Goal: Task Accomplishment & Management: Use online tool/utility

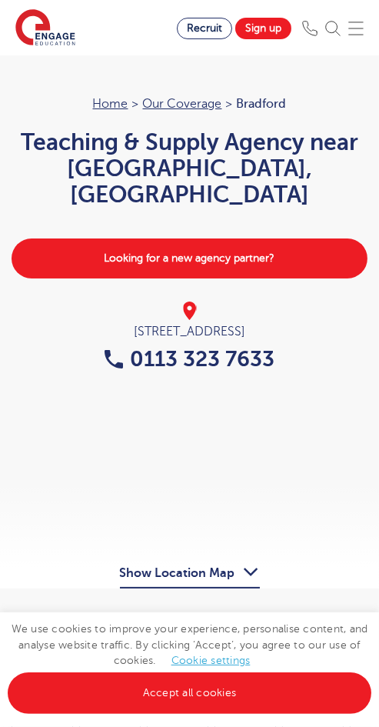
click at [362, 34] on img at bounding box center [356, 28] width 15 height 15
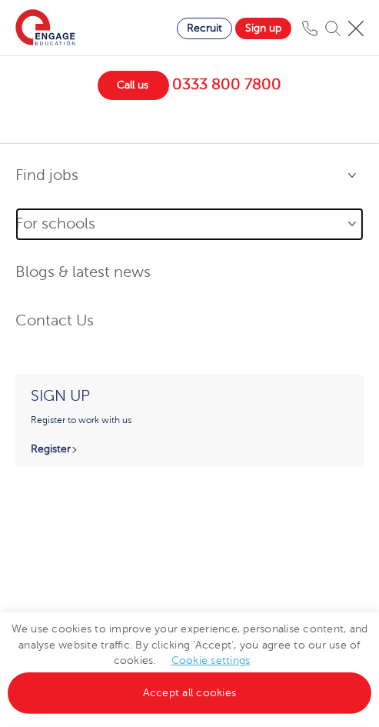
click at [75, 229] on link "For schools" at bounding box center [189, 224] width 349 height 33
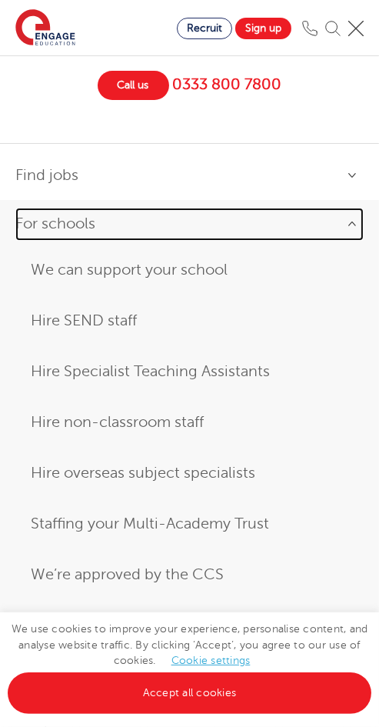
click at [75, 229] on link "For schools" at bounding box center [189, 224] width 349 height 33
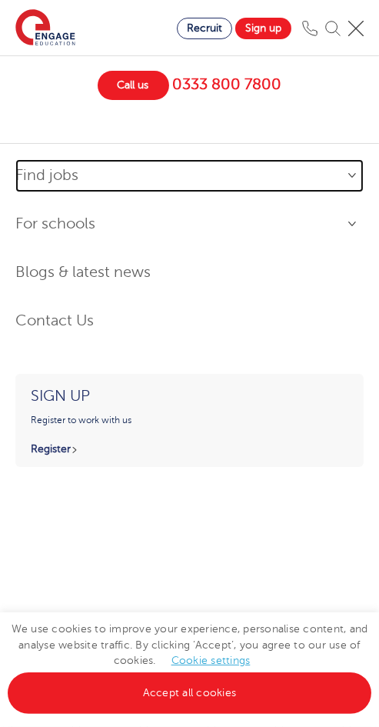
click at [74, 186] on link "Find jobs" at bounding box center [189, 175] width 349 height 33
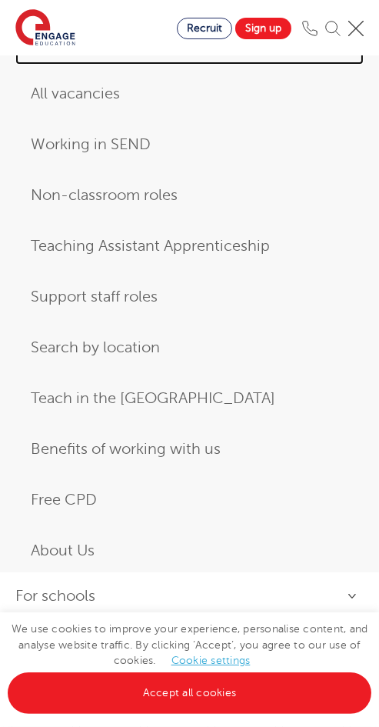
scroll to position [154, 0]
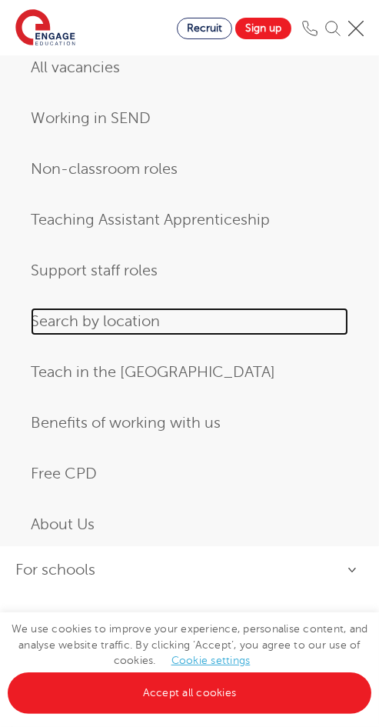
click at [74, 321] on link "Search by location" at bounding box center [190, 322] width 318 height 28
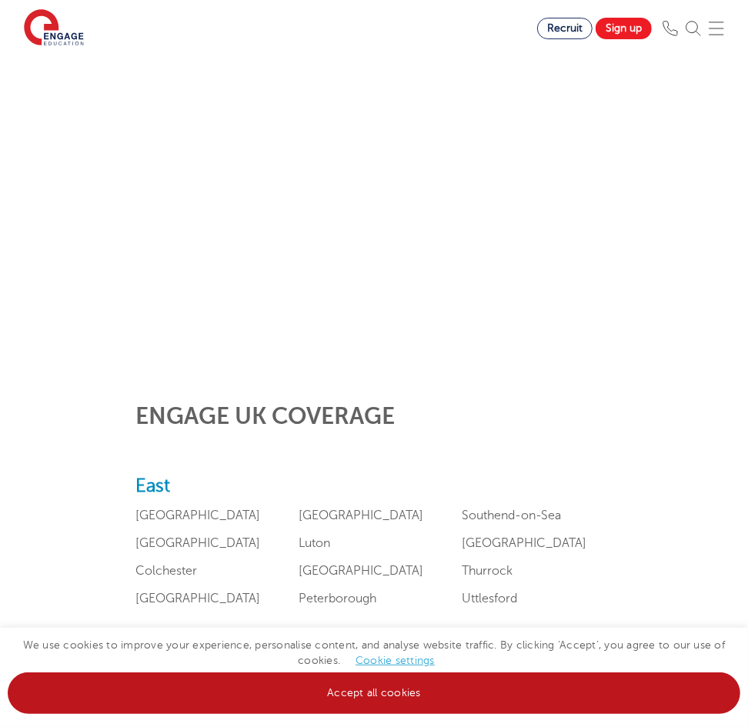
click at [280, 694] on link "Accept all cookies" at bounding box center [374, 694] width 733 height 42
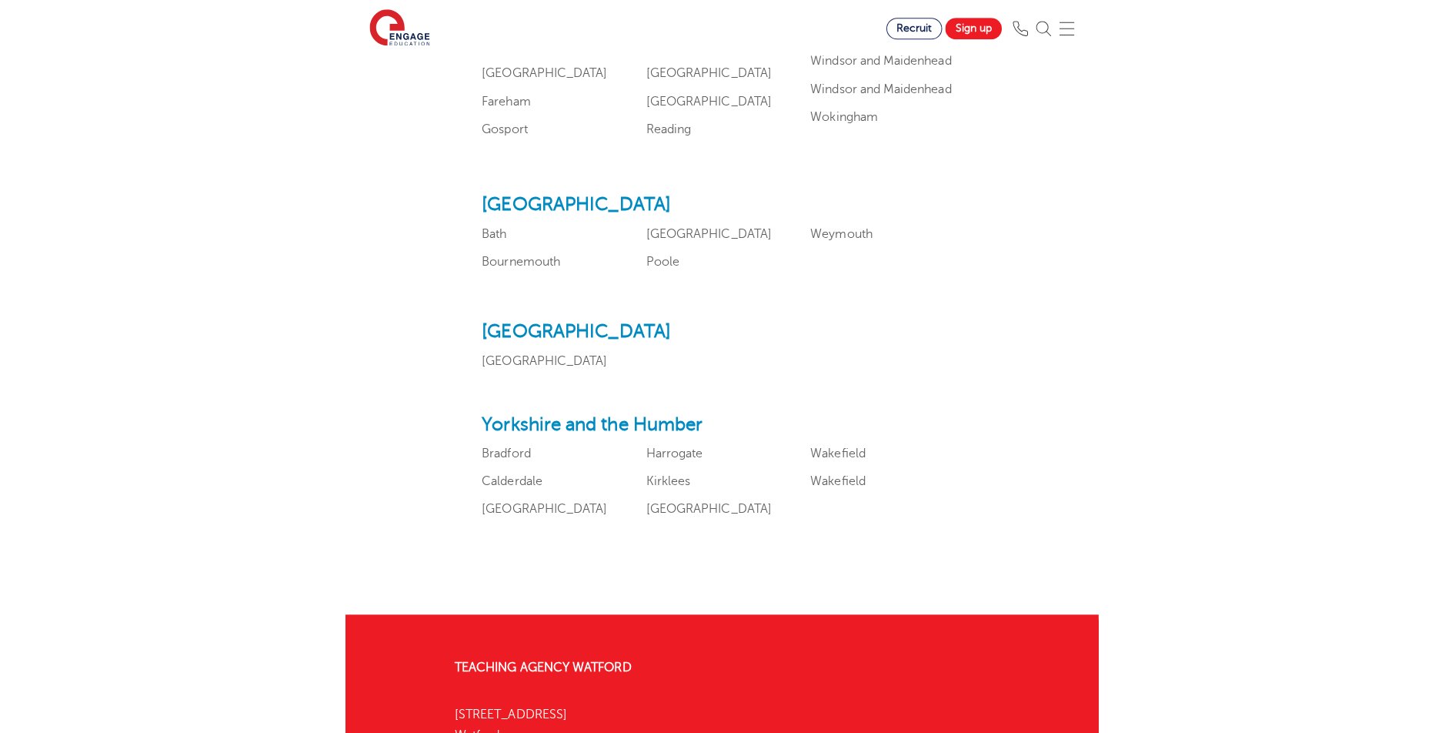
scroll to position [1924, 0]
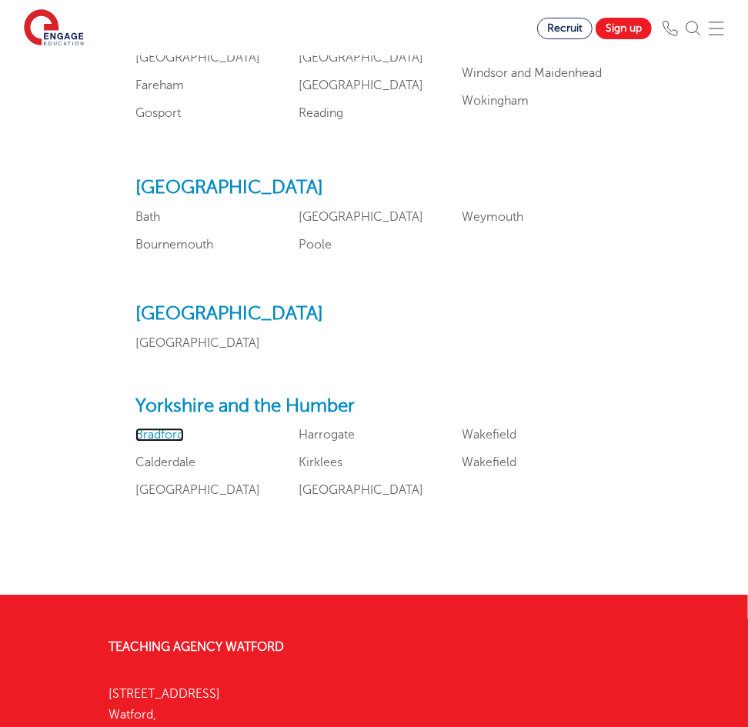
click at [174, 428] on link "Bradford" at bounding box center [159, 435] width 48 height 14
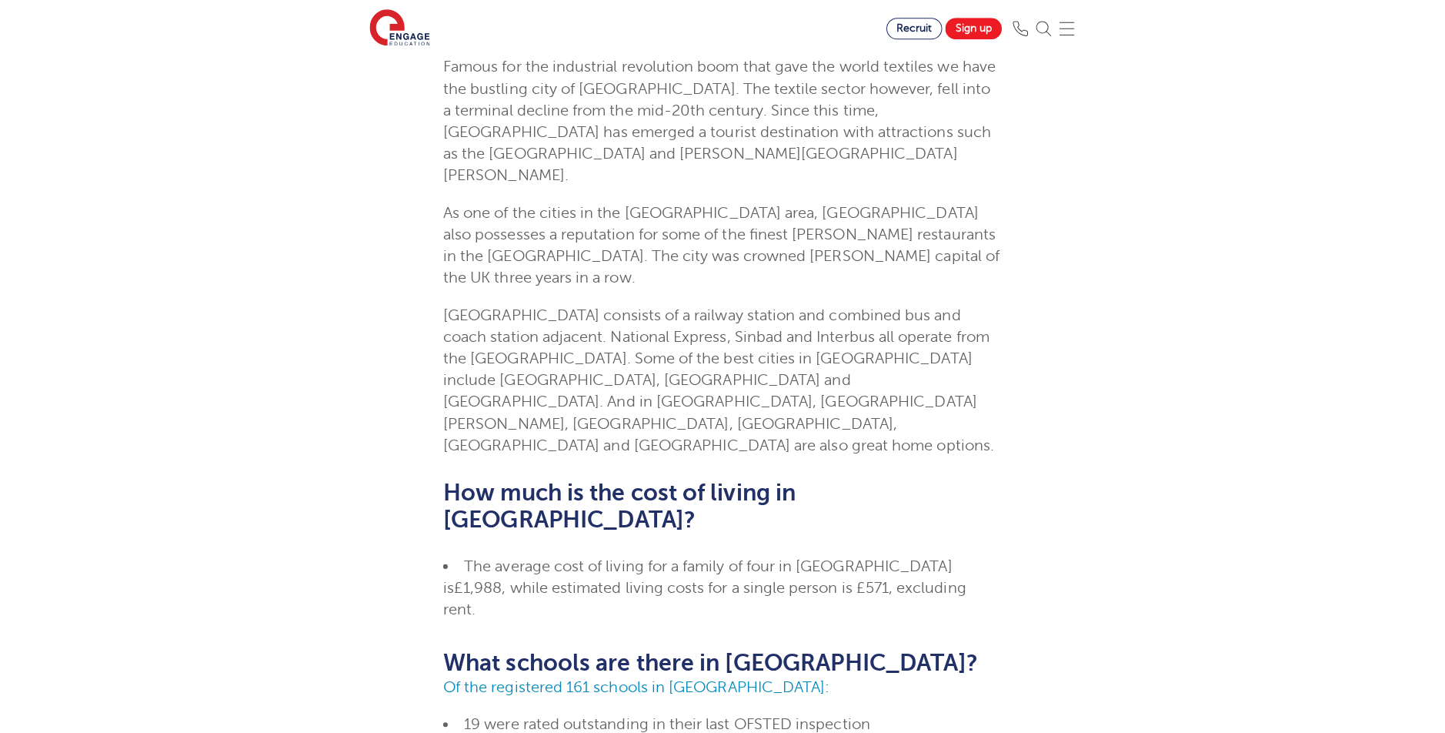
scroll to position [154, 0]
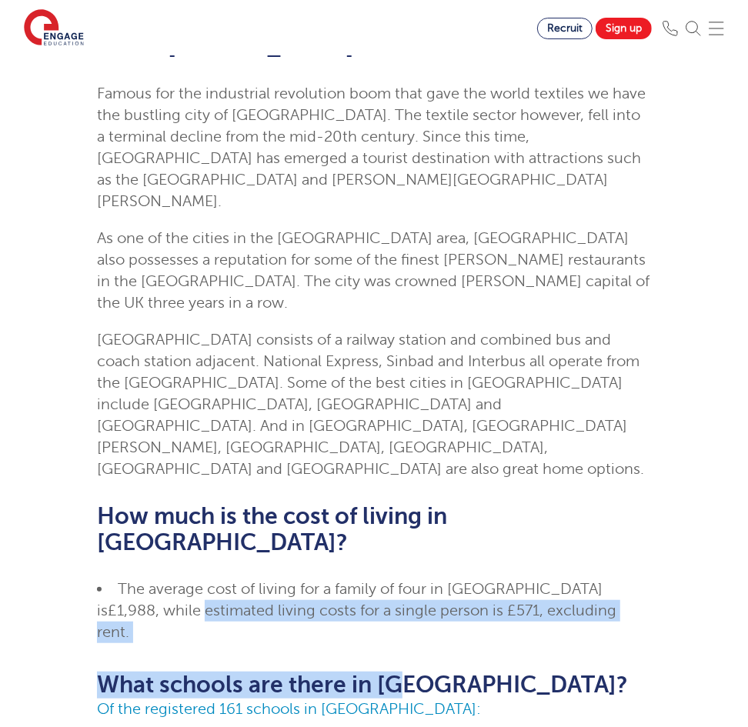
drag, startPoint x: 101, startPoint y: 495, endPoint x: 406, endPoint y: 509, distance: 305.8
click at [406, 509] on div "Skip to jobs About Bradford Famous for the industrial revolution boom that gave…" at bounding box center [374, 584] width 554 height 1190
drag, startPoint x: 406, startPoint y: 509, endPoint x: 391, endPoint y: 503, distance: 16.6
click at [391, 602] on span "£1,988, while estimated living costs for a single person is £571, excluding ren…" at bounding box center [356, 621] width 519 height 39
click at [378, 602] on span "£1,988, while estimated living costs for a single person is £571, excluding ren…" at bounding box center [356, 621] width 519 height 39
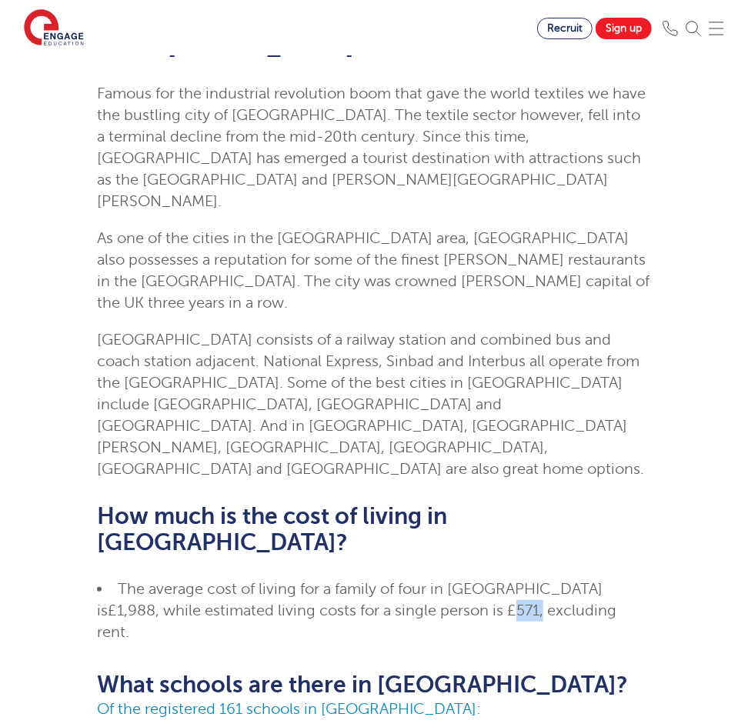
drag, startPoint x: 438, startPoint y: 499, endPoint x: 408, endPoint y: 492, distance: 30.8
click at [408, 602] on span "£1,988, while estimated living costs for a single person is £571, excluding ren…" at bounding box center [356, 621] width 519 height 39
click at [406, 602] on span "£1,988, while estimated living costs for a single person is £571, excluding ren…" at bounding box center [356, 621] width 519 height 39
drag, startPoint x: 401, startPoint y: 492, endPoint x: 438, endPoint y: 496, distance: 37.1
click at [438, 602] on span "£1,988, while estimated living costs for a single person is £571, excluding ren…" at bounding box center [356, 621] width 519 height 39
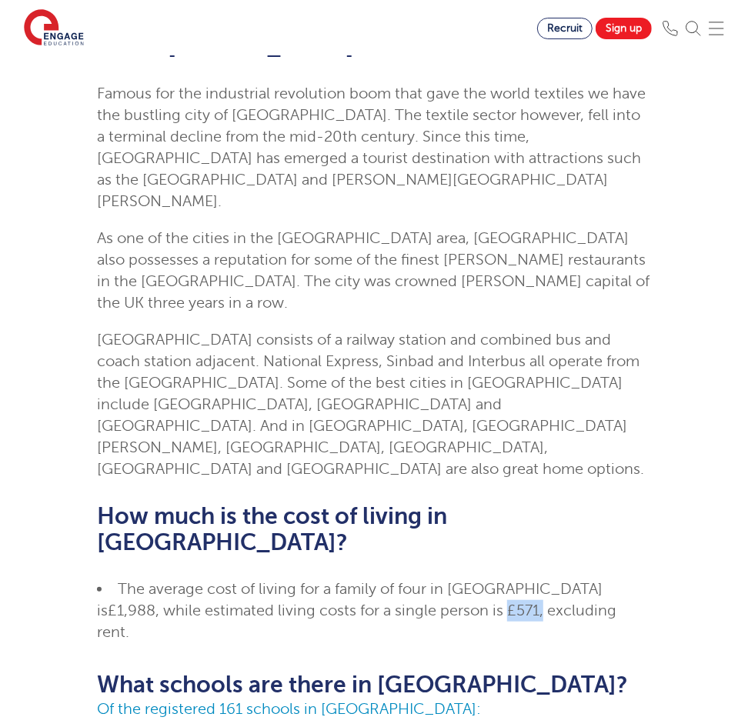
click at [431, 602] on span "£1,988, while estimated living costs for a single person is £571, excluding ren…" at bounding box center [356, 621] width 519 height 39
click at [432, 602] on span "£1,988, while estimated living costs for a single person is £571, excluding ren…" at bounding box center [356, 621] width 519 height 39
